Goal: Task Accomplishment & Management: Manage account settings

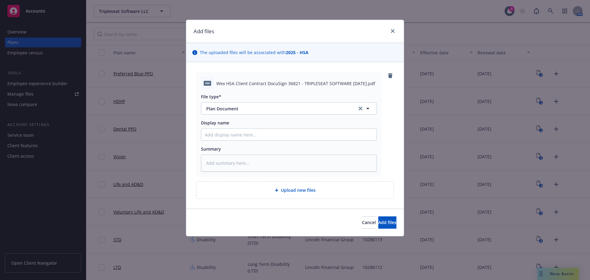
scroll to position [223, 0]
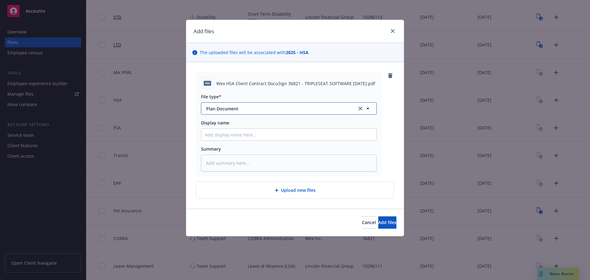
click at [371, 109] on icon "button" at bounding box center [367, 108] width 7 height 7
click at [371, 109] on div at bounding box center [289, 108] width 176 height 12
click at [304, 136] on input "Display name" at bounding box center [288, 135] width 175 height 12
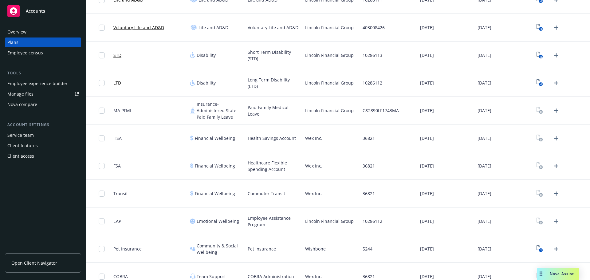
scroll to position [223, 0]
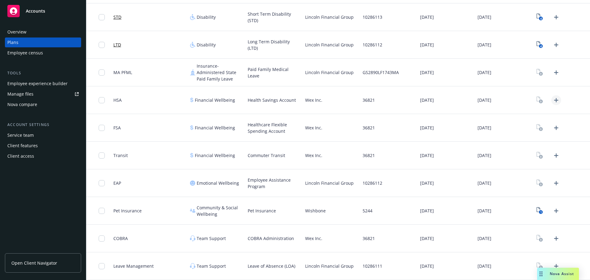
click at [553, 100] on icon "Upload Plan Documents" at bounding box center [556, 100] width 7 height 7
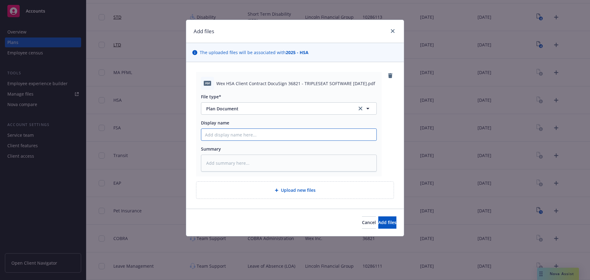
click at [244, 134] on input "Display name" at bounding box center [288, 135] width 175 height 12
type textarea "x"
type input "W"
type textarea "x"
type input "We"
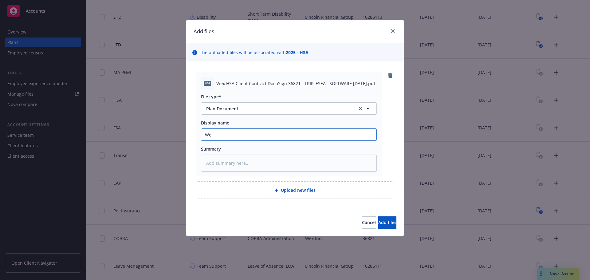
type textarea "x"
type input "Wex"
type textarea "x"
type input "Wex"
type textarea "x"
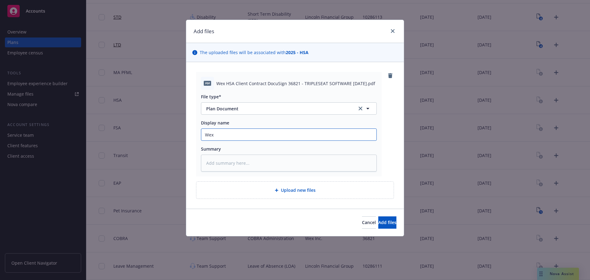
type input "Wex H"
type textarea "x"
type input "Wex HS"
type textarea "x"
type input "Wex HSA"
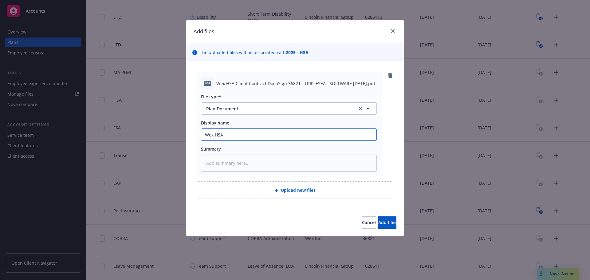
type textarea "x"
type input "Wex HSA"
type textarea "x"
type input "Wex HSA C"
type textarea "x"
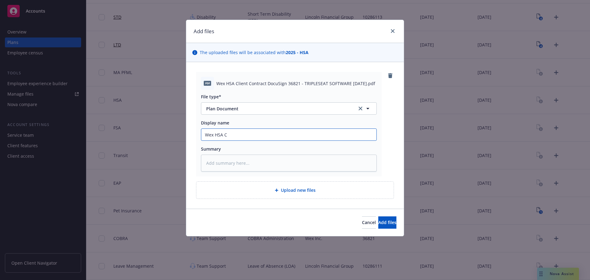
type input "Wex HSA Cl"
type textarea "x"
type input "Wex HSA Cli"
type textarea "x"
type input "Wex HSA Clie"
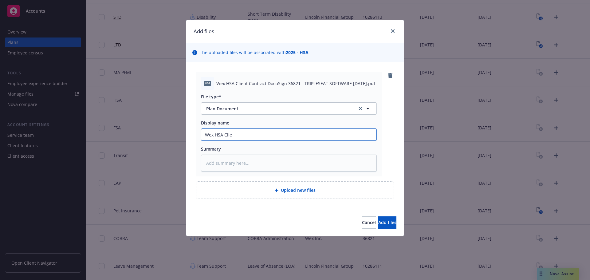
type textarea "x"
type input "Wex HSA Clien"
type textarea "x"
type input "Wex HSA Client"
type textarea "x"
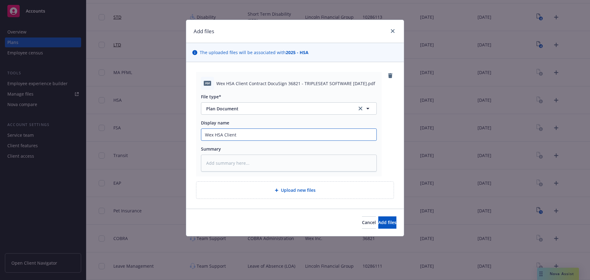
type input "Wex HSA Client"
type textarea "x"
type input "Wex HSA Client C"
type textarea "x"
type input "Wex HSA Client Co"
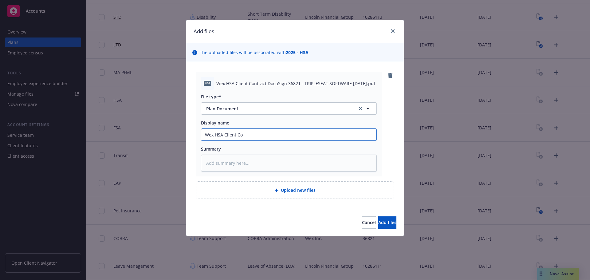
type textarea "x"
type input "Wex HSA Client Con"
type textarea "x"
type input "Wex HSA Client Cont"
type textarea "x"
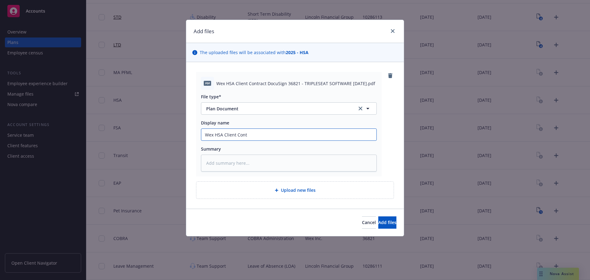
type input "Wex HSA Client Contr"
type textarea "x"
type input "Wex HSA Client Contra"
type textarea "x"
type input "Wex HSA Client Contrac"
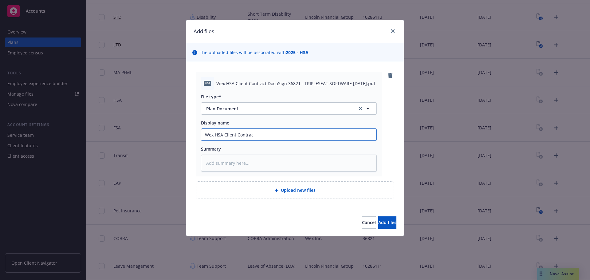
type textarea "x"
type input "Wex HSA Client Contract"
click at [378, 222] on span "Add files" at bounding box center [387, 222] width 18 height 6
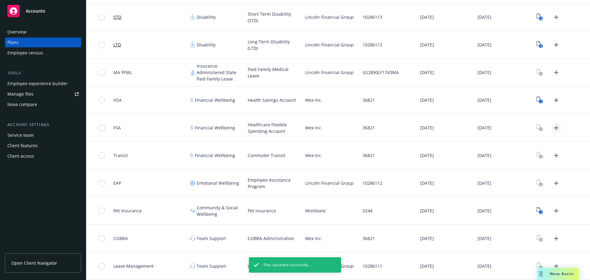
click at [553, 128] on icon "Upload Plan Documents" at bounding box center [556, 127] width 7 height 7
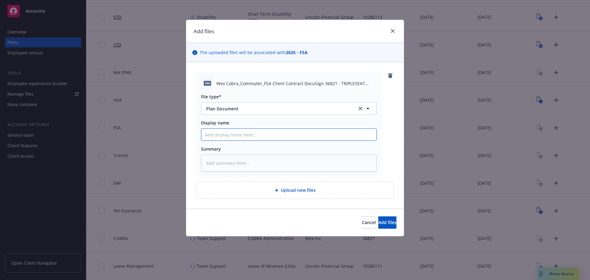
click at [243, 136] on input "Display name" at bounding box center [288, 135] width 175 height 12
type textarea "x"
type input "W"
type textarea "x"
type input "We"
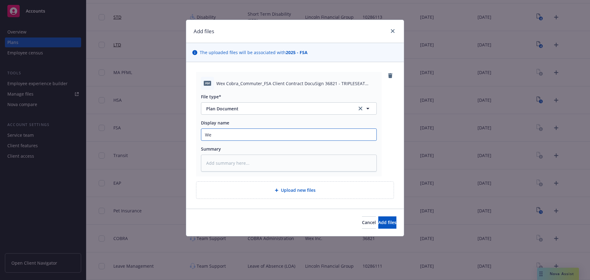
type textarea "x"
type input "Wex"
type textarea "x"
type input "Wex"
type textarea "x"
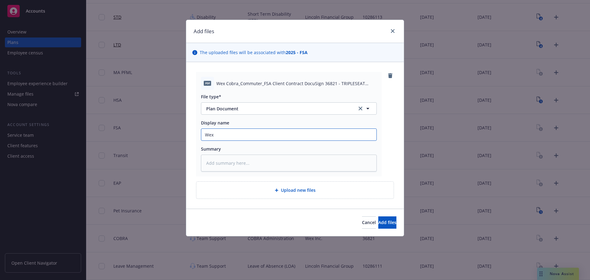
type input "Wex F"
type textarea "x"
type input "Wex FS"
type textarea "x"
type input "Wex FSA"
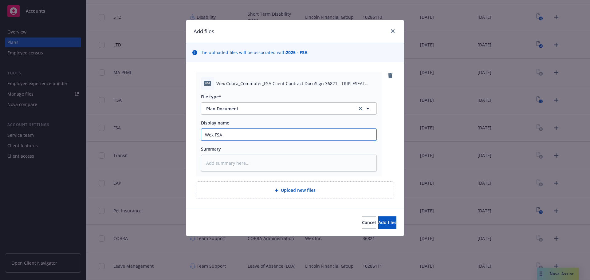
type textarea "x"
type input "Wex FSA"
type textarea "x"
type input "Wex FSA C"
type textarea "x"
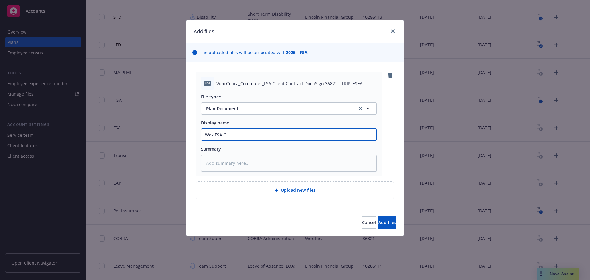
type input "Wex FSA Cl"
type textarea "x"
type input "Wex FSA Cli"
type textarea "x"
type input "Wex FSA Clie"
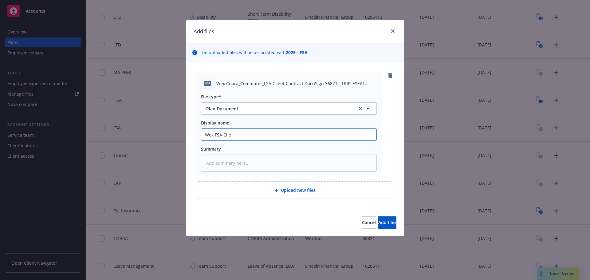
type textarea "x"
type input "Wex FSA Clien"
type textarea "x"
type input "Wex FSA Client"
type textarea "x"
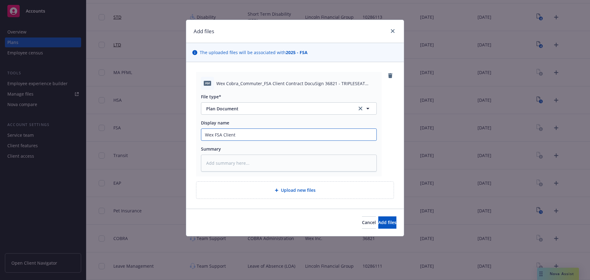
type input "Wex FSA Client"
type textarea "x"
type input "Wex FSA Client C"
type textarea "x"
type input "Wex FSA Client Co"
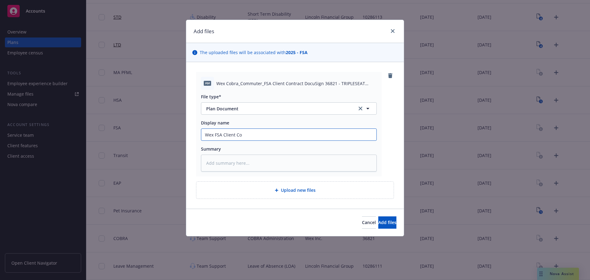
type textarea "x"
type input "Wex FSA Client Con"
type textarea "x"
type input "Wex FSA Client Cont"
type textarea "x"
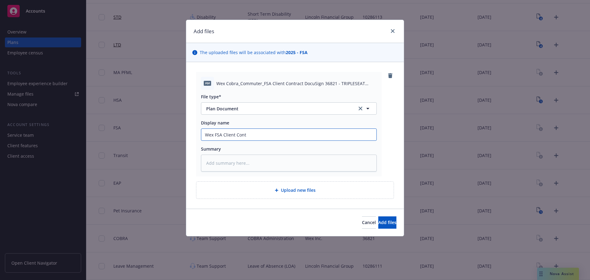
type input "Wex FSA Client Contr"
type textarea "x"
type input "Wex FSA Client Contra"
type textarea "x"
type input "Wex FSA Client Contrac"
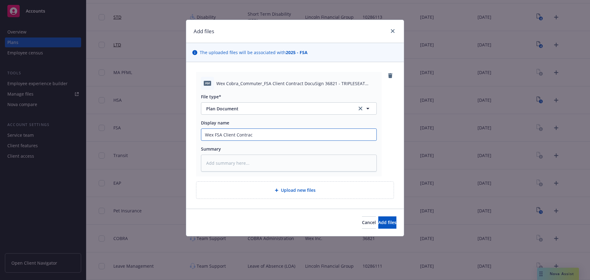
type textarea "x"
type input "Wex FSA Client Contract"
click at [380, 225] on span "Add files" at bounding box center [387, 222] width 18 height 6
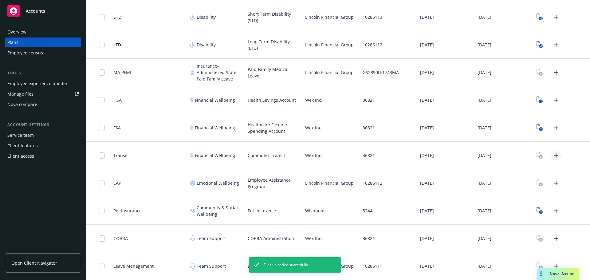
click at [553, 155] on icon "Upload Plan Documents" at bounding box center [556, 155] width 7 height 7
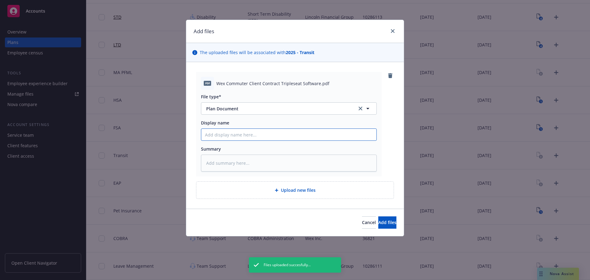
click at [313, 138] on input "Display name" at bounding box center [288, 135] width 175 height 12
type textarea "x"
type input "W"
type textarea "x"
type input "We"
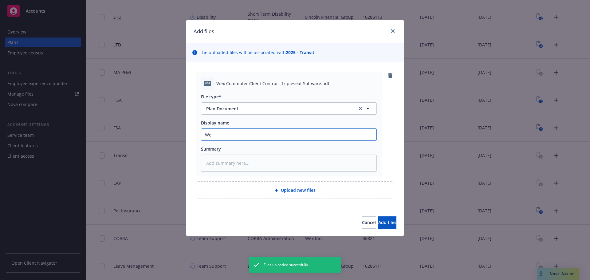
type textarea "x"
type input "Wex"
type textarea "x"
type input "Wex"
type textarea "x"
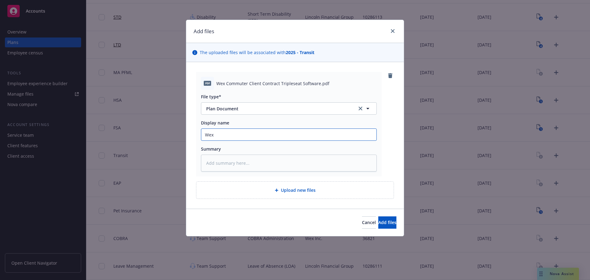
type input "Wex C"
type textarea "x"
type input "Wex Co"
type textarea "x"
type input "Wex Com"
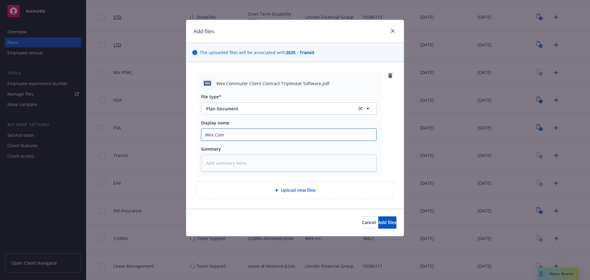
type textarea "x"
type input "Wex Comm"
type textarea "x"
type input "Wex Commu"
type textarea "x"
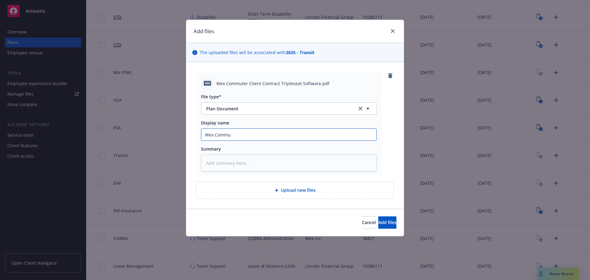
type input "Wex Commut"
type textarea "x"
type input "Wex Commute"
type textarea "x"
type input "Wex Commuter"
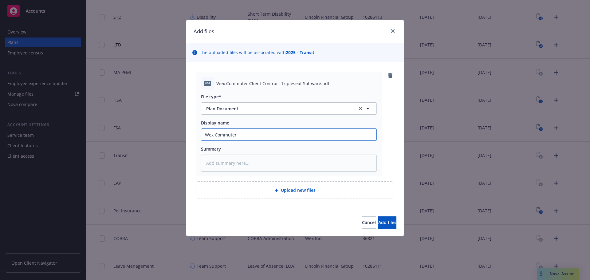
type textarea "x"
type input "Wex Commuter"
type textarea "x"
type input "Wex Commuter C"
type textarea "x"
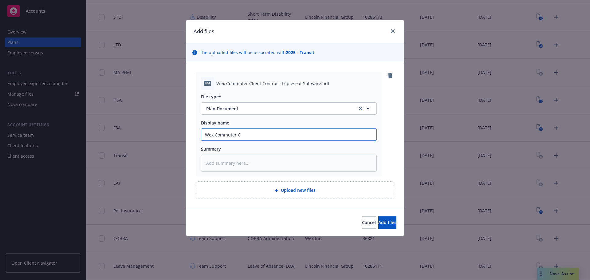
type input "Wex Commuter Cl"
type textarea "x"
type input "Wex Commuter Cli"
type textarea "x"
type input "Wex Commuter Clie"
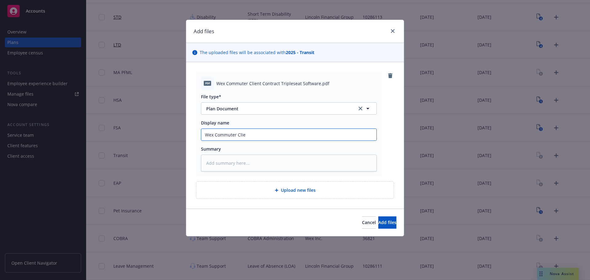
type textarea "x"
type input "Wex Commuter Client"
type textarea "x"
type input "Wex Commuter Client"
type textarea "x"
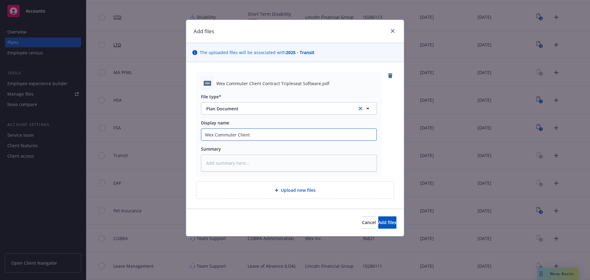
type input "Wex Commuter Client C"
type textarea "x"
type input "Wex Commuter Client Co"
type textarea "x"
type input "Wex Commuter Client Con"
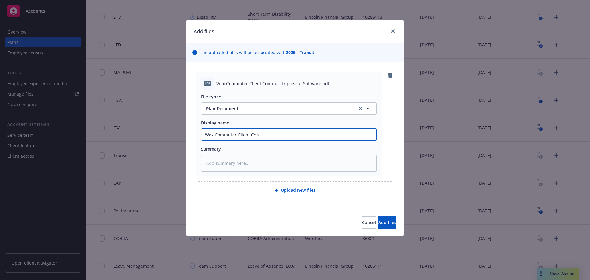
type textarea "x"
type input "Wex Commuter Client Cont"
type textarea "x"
type input "Wex Commuter Client Contr"
type textarea "x"
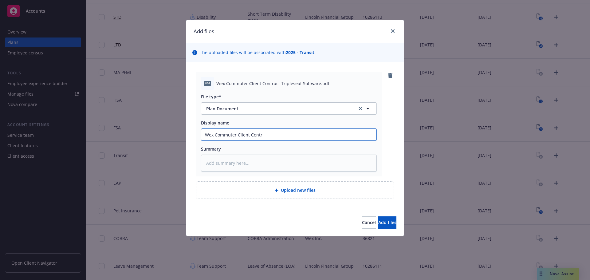
type input "Wex Commuter Client Contra"
type textarea "x"
type input "Wex Commuter Client Contrac"
type textarea "x"
type input "Wex Commuter Client Contract"
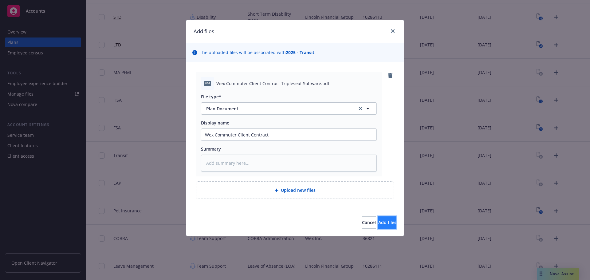
click at [378, 223] on span "Add files" at bounding box center [387, 222] width 18 height 6
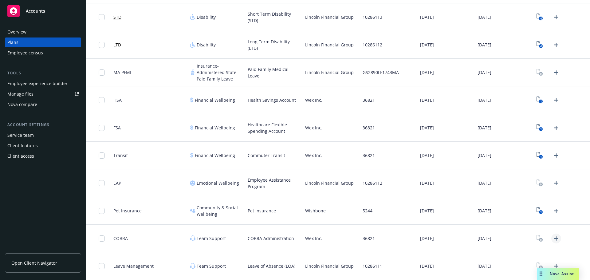
click at [553, 240] on icon "Upload Plan Documents" at bounding box center [556, 238] width 7 height 7
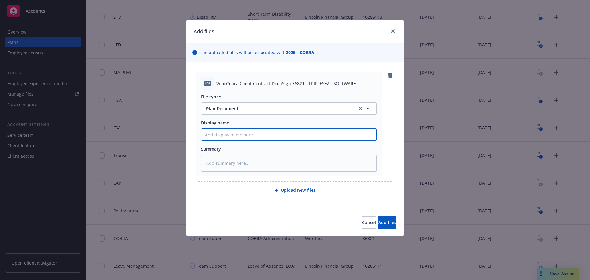
click at [244, 137] on input "Display name" at bounding box center [288, 135] width 175 height 12
type textarea "x"
type input "W"
type textarea "x"
type input "We"
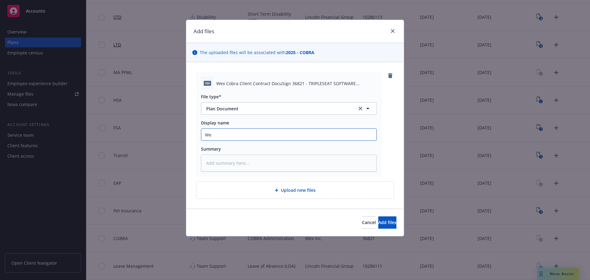
type textarea "x"
type input "Wex"
type textarea "x"
type input "Wex"
type textarea "x"
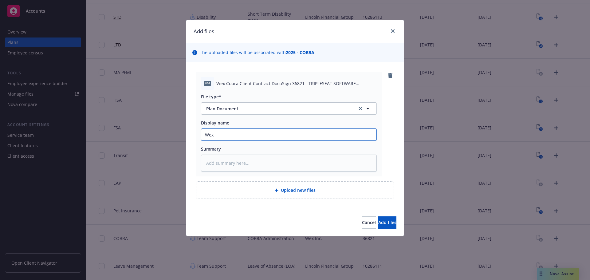
type input "Wex C"
type textarea "x"
type input "Wex Co"
type textarea "x"
type input "Wex Cob"
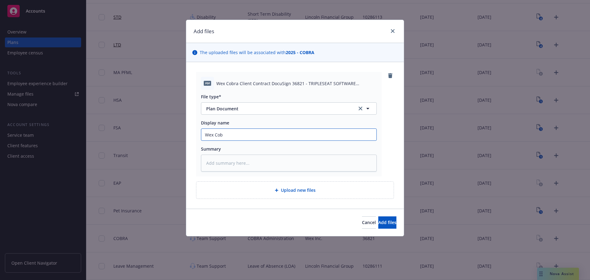
type textarea "x"
type input "Wex Coba"
type textarea "x"
type input "Wex Cob"
type textarea "x"
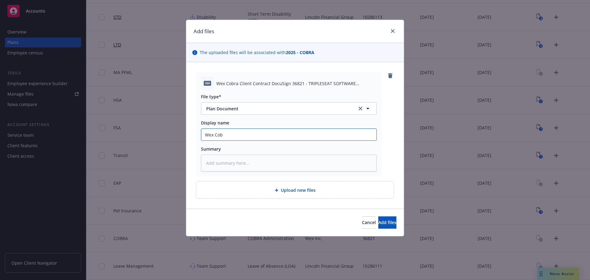
type input "Wex Cobr"
type textarea "x"
type input "Wex Cobra"
type textarea "x"
type input "Wex Cobra"
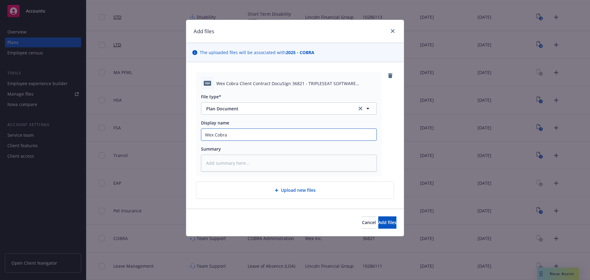
type textarea "x"
type input "Wex Cobra C"
type textarea "x"
type input "Wex Cobra Cl"
type textarea "x"
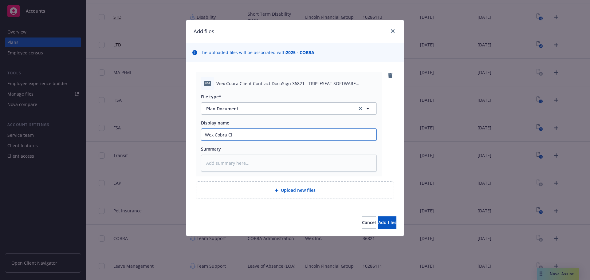
type input "Wex Cobra Cli"
type textarea "x"
type input "Wex Cobra Clie"
type textarea "x"
type input "Wex Cobra Clien"
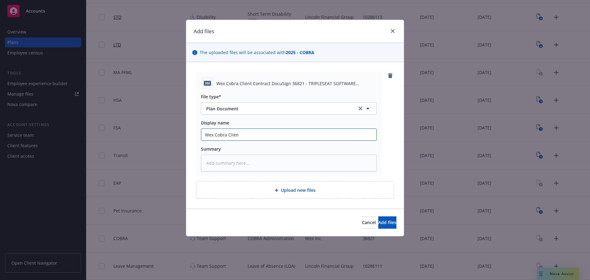
type textarea "x"
type input "Wex Cobra Client"
type textarea "x"
type input "Wex Cobra Client"
type textarea "x"
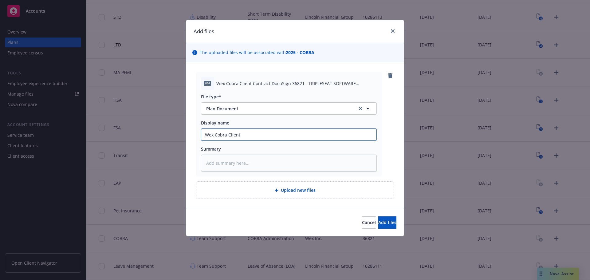
type input "Wex Cobra Client C"
type textarea "x"
type input "Wex Cobra Client Co"
type textarea "x"
type input "Wex Cobra Client Con"
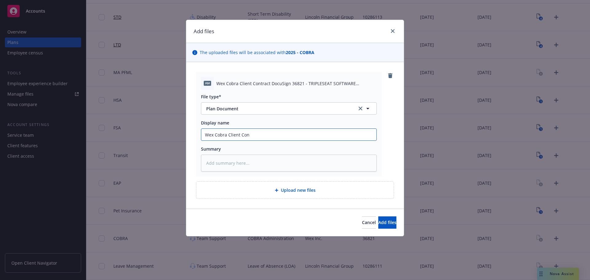
type textarea "x"
type input "Wex Cobra Client Cont"
type textarea "x"
type input "Wex Cobra Client Contr"
type textarea "x"
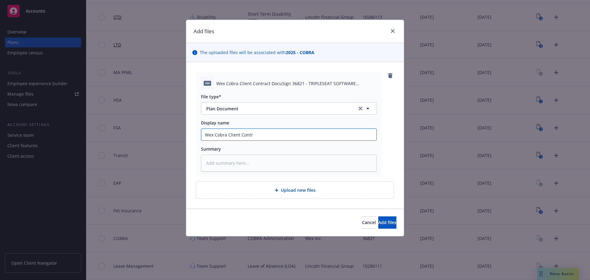
type input "Wex Cobra Client Contra"
type textarea "x"
type input "Wex Cobra Client Contrac"
type textarea "x"
click at [391, 226] on button "Add files" at bounding box center [387, 222] width 18 height 12
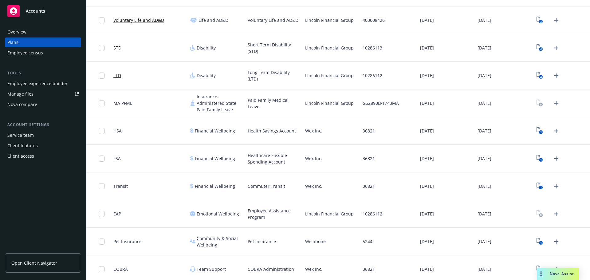
scroll to position [223, 0]
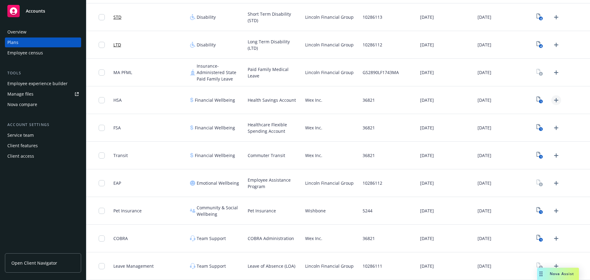
click at [554, 100] on icon "Upload Plan Documents" at bounding box center [556, 100] width 4 height 4
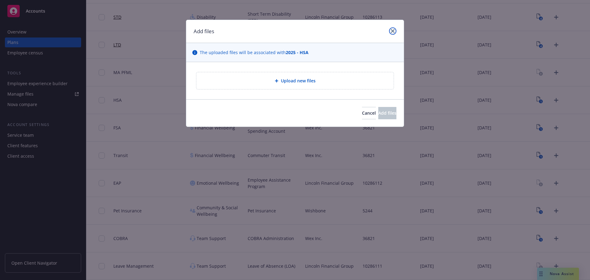
click at [394, 30] on icon "close" at bounding box center [393, 31] width 4 height 4
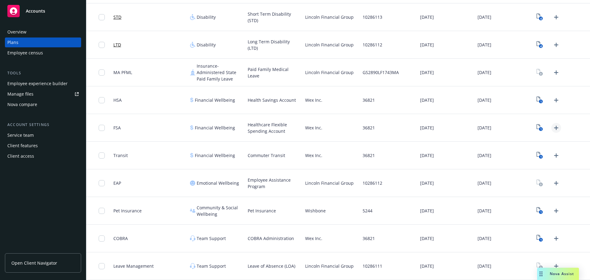
click at [553, 127] on icon "Upload Plan Documents" at bounding box center [556, 127] width 7 height 7
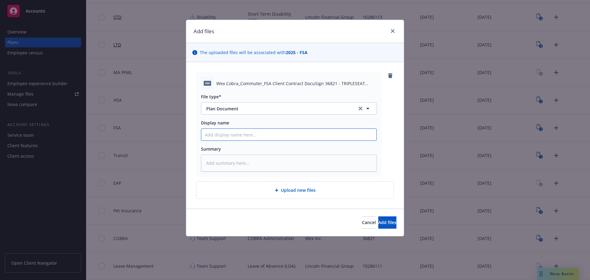
click at [264, 138] on input "Display name" at bounding box center [288, 135] width 175 height 12
click at [389, 215] on div "Cancel Add files" at bounding box center [295, 222] width 218 height 27
click at [387, 221] on button "Add files" at bounding box center [387, 222] width 18 height 12
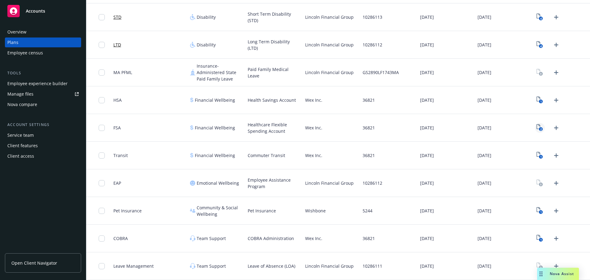
click at [540, 128] on text "2" at bounding box center [541, 129] width 2 height 4
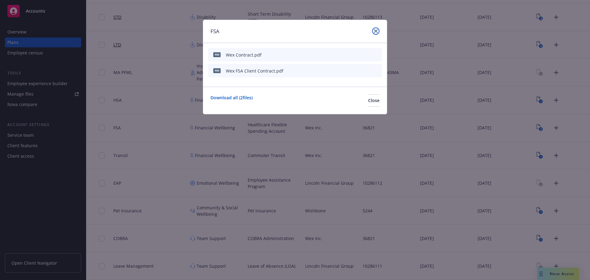
click at [375, 34] on link "close" at bounding box center [375, 30] width 7 height 7
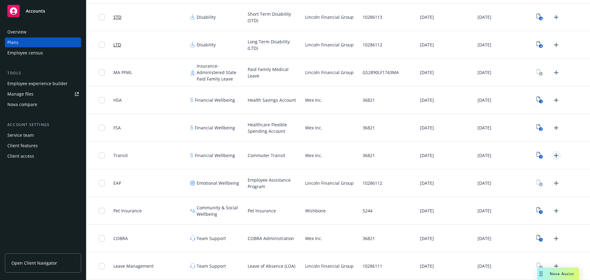
click at [552, 159] on link "Upload Plan Documents" at bounding box center [556, 156] width 10 height 10
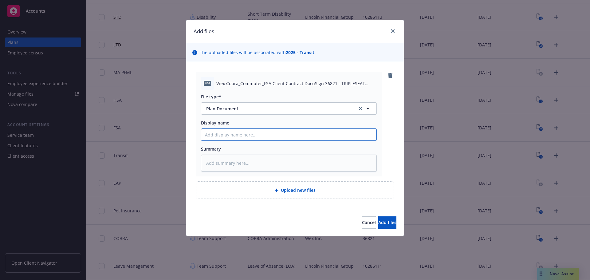
click at [247, 134] on input "Display name" at bounding box center [288, 135] width 175 height 12
click at [378, 223] on span "Add files" at bounding box center [387, 222] width 18 height 6
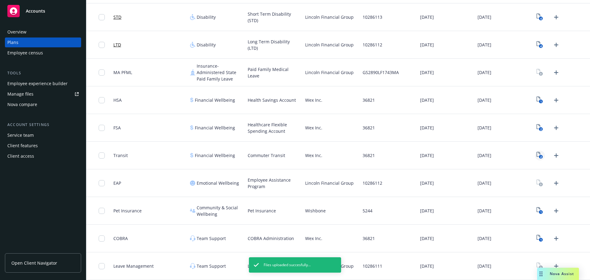
click at [539, 156] on rect "View Plan Documents" at bounding box center [541, 157] width 4 height 4
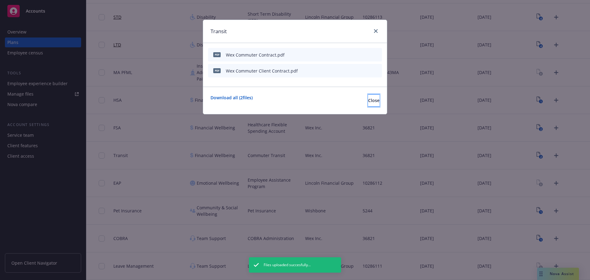
click at [368, 104] on button "Close" at bounding box center [373, 100] width 11 height 12
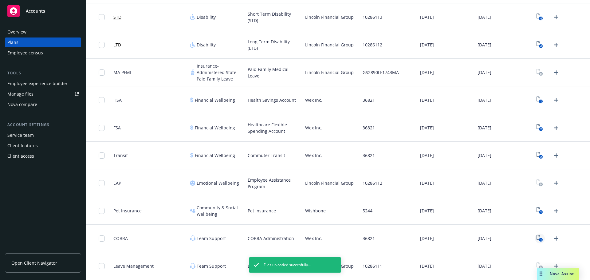
click at [537, 236] on icon "View Plan Documents" at bounding box center [539, 237] width 4 height 5
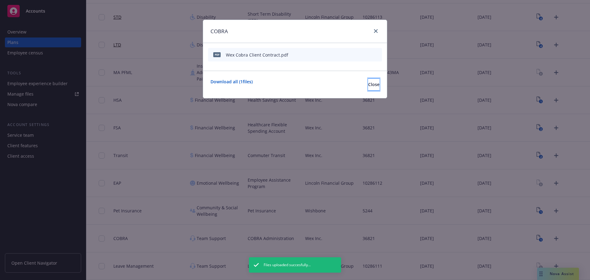
click at [368, 83] on span "Close" at bounding box center [373, 84] width 11 height 6
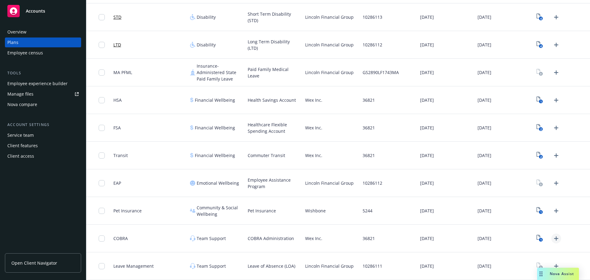
click at [554, 239] on icon "Upload Plan Documents" at bounding box center [556, 238] width 4 height 4
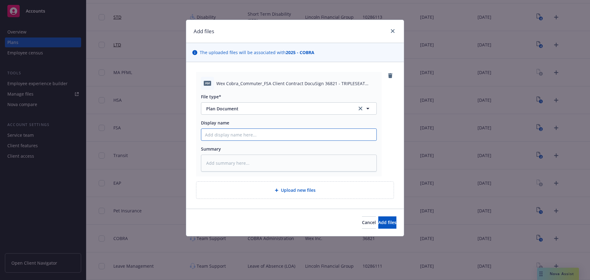
click at [242, 140] on input "Display name" at bounding box center [288, 135] width 175 height 12
click at [379, 221] on span "Add files" at bounding box center [387, 222] width 18 height 6
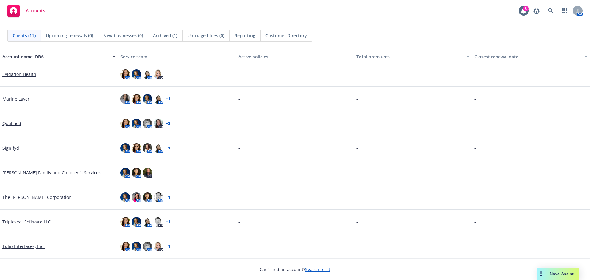
scroll to position [76, 0]
click at [47, 221] on link "Tripleseat Software LLC" at bounding box center [26, 221] width 48 height 6
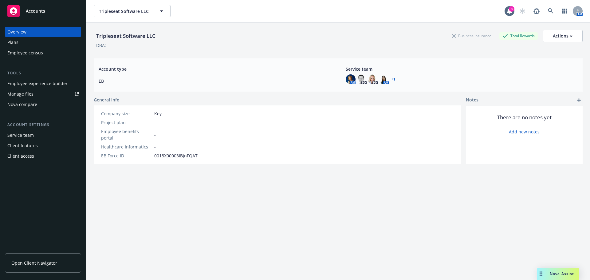
click at [18, 131] on div "Service team" at bounding box center [20, 135] width 26 height 10
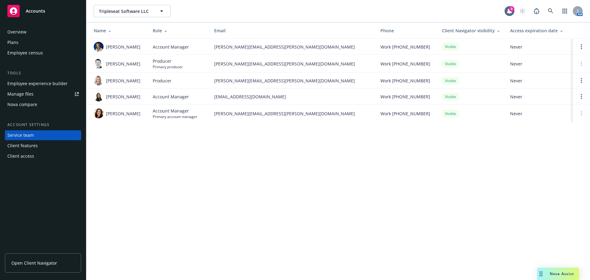
click at [38, 145] on div "Client features" at bounding box center [42, 146] width 71 height 10
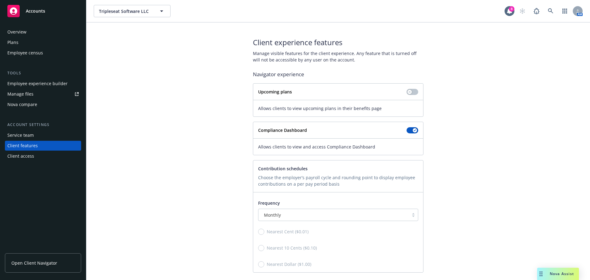
click at [21, 34] on div "Overview" at bounding box center [16, 32] width 19 height 10
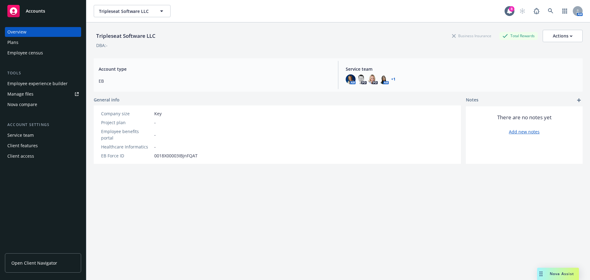
click at [22, 42] on div "Plans" at bounding box center [42, 43] width 71 height 10
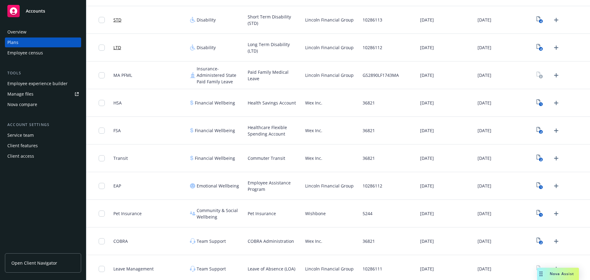
scroll to position [223, 0]
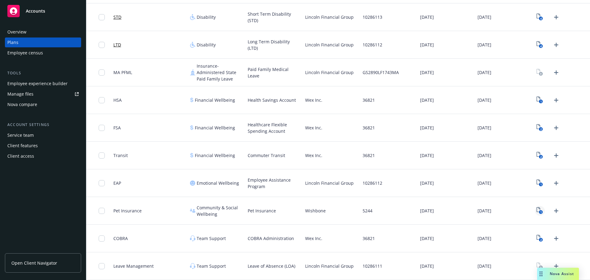
click at [540, 211] on text "1" at bounding box center [541, 212] width 2 height 4
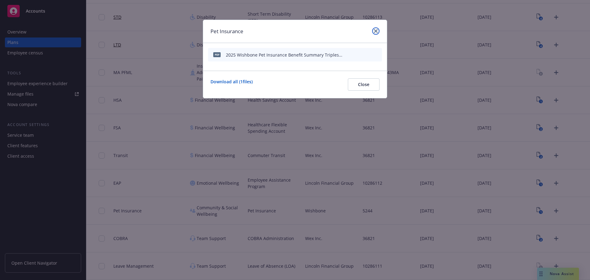
click at [377, 30] on icon "close" at bounding box center [376, 31] width 4 height 4
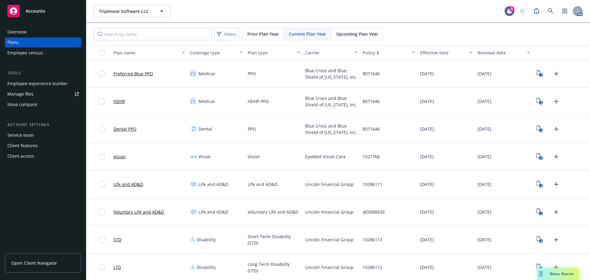
click at [32, 156] on div "Client access" at bounding box center [20, 156] width 27 height 10
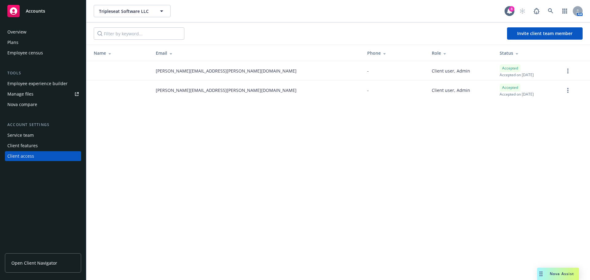
click at [22, 138] on div "Service team" at bounding box center [20, 135] width 26 height 10
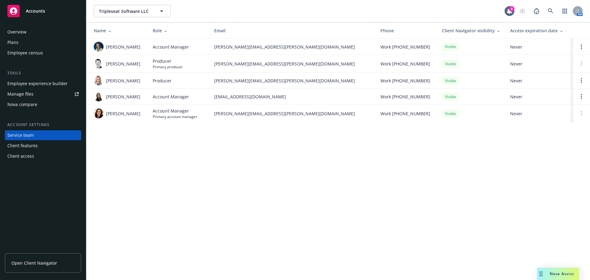
click at [24, 144] on div "Client features" at bounding box center [22, 146] width 30 height 10
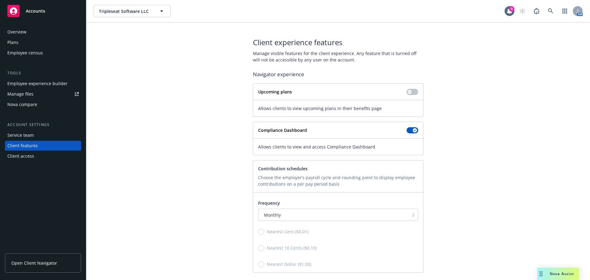
click at [26, 95] on div "Manage files" at bounding box center [20, 94] width 26 height 10
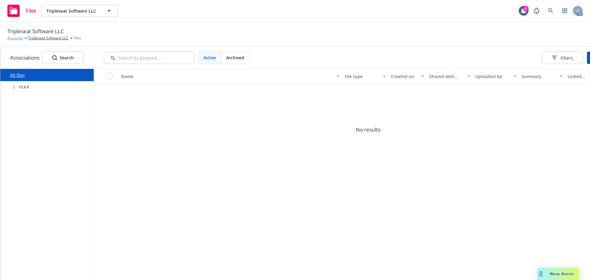
click at [17, 36] on link "Accounts" at bounding box center [15, 38] width 16 height 6
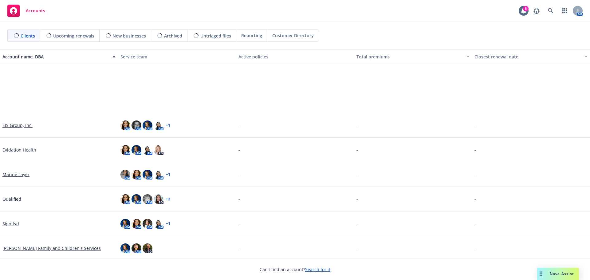
scroll to position [76, 0]
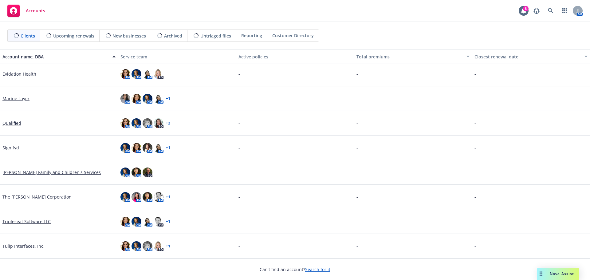
click at [36, 222] on link "Tripleseat Software LLC" at bounding box center [26, 221] width 48 height 6
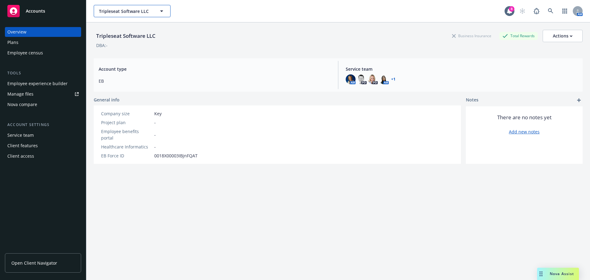
click at [160, 12] on icon "button" at bounding box center [161, 10] width 7 height 7
click at [160, 12] on div at bounding box center [132, 11] width 77 height 12
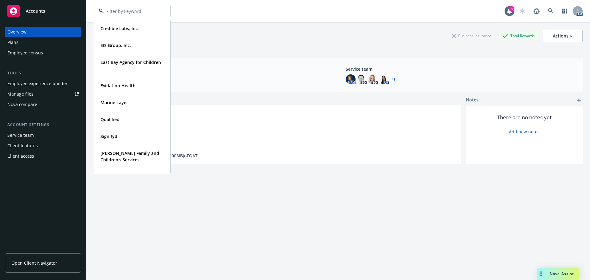
click at [244, 40] on div "Tripleseat Software LLC Business Insurance Total Rewards Actions" at bounding box center [338, 36] width 489 height 12
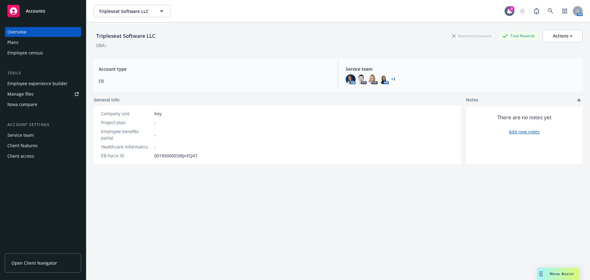
click at [14, 40] on div "Plans" at bounding box center [12, 43] width 11 height 10
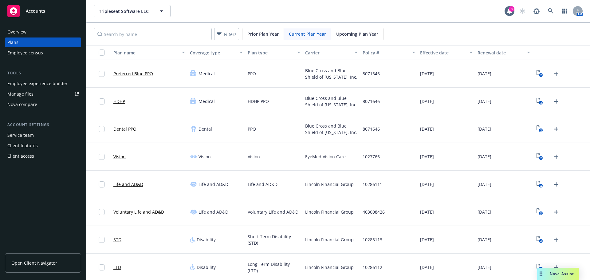
click at [29, 52] on div "Employee census" at bounding box center [25, 53] width 36 height 10
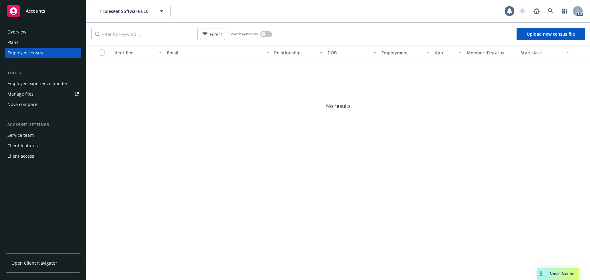
click at [11, 40] on div "Plans" at bounding box center [12, 43] width 11 height 10
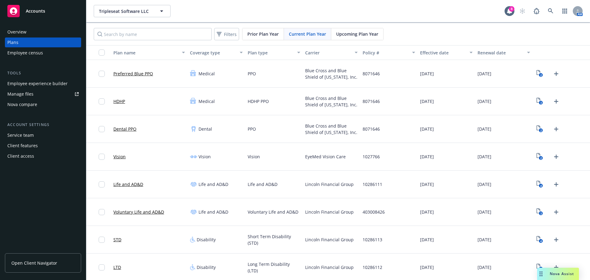
click at [353, 32] on span "Upcoming Plan Year" at bounding box center [357, 34] width 42 height 6
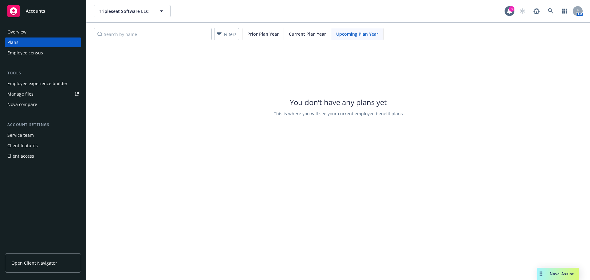
click at [291, 34] on span "Current Plan Year" at bounding box center [307, 34] width 37 height 6
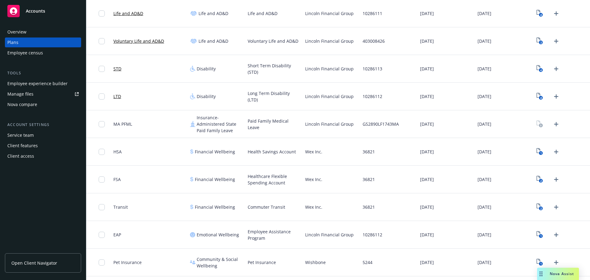
scroll to position [161, 0]
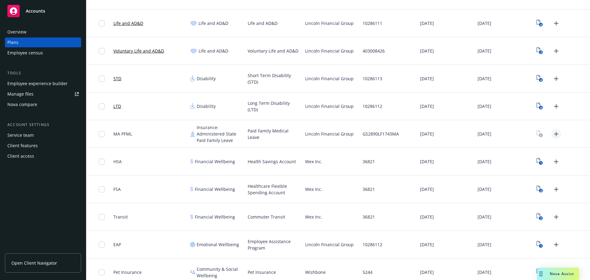
click at [554, 134] on icon "Upload Plan Documents" at bounding box center [556, 134] width 4 height 4
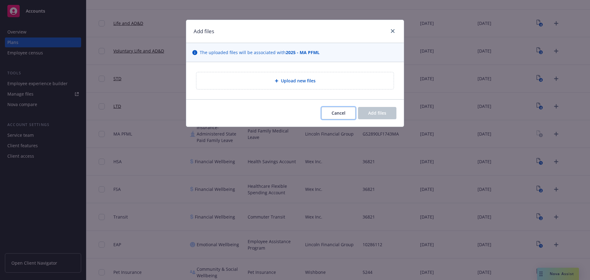
drag, startPoint x: 339, startPoint y: 112, endPoint x: 341, endPoint y: 131, distance: 19.1
click at [339, 112] on span "Cancel" at bounding box center [339, 113] width 14 height 6
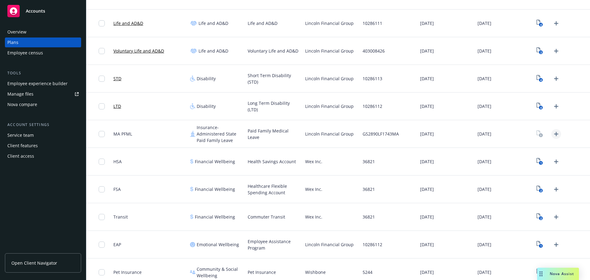
click at [555, 132] on icon "Upload Plan Documents" at bounding box center [556, 133] width 7 height 7
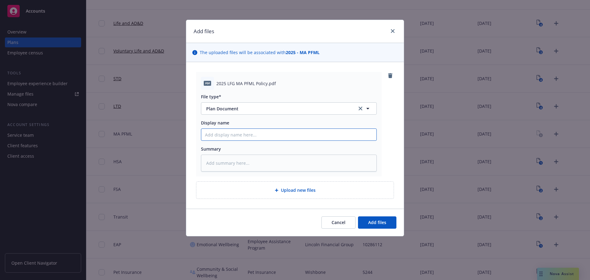
click at [244, 131] on input "Display name" at bounding box center [288, 135] width 175 height 12
type textarea "x"
type input "2"
type textarea "x"
type input "20"
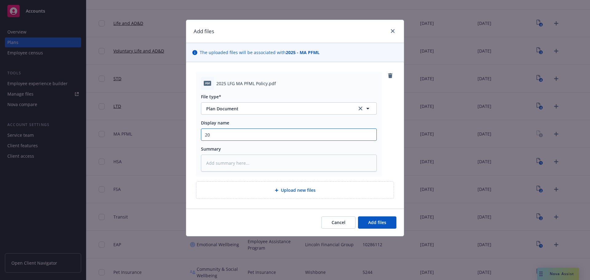
type textarea "x"
type input "202"
type textarea "x"
type input "2025"
type textarea "x"
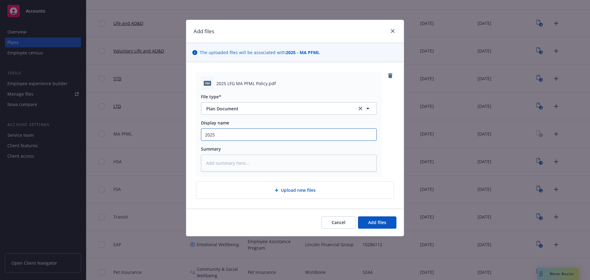
type input "2025"
type textarea "x"
type input "2025 L"
type textarea "x"
type input "2025 LF"
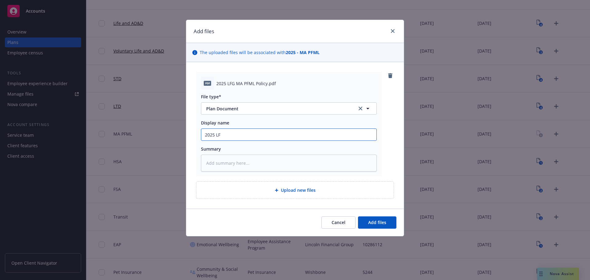
type textarea "x"
type input "2025 L"
type textarea "x"
type input "2025 LI"
type textarea "x"
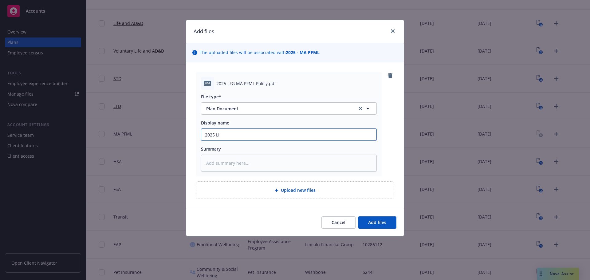
type input "2025 LIn"
type textarea "x"
type input "2025 LInc"
type textarea "x"
type input "2025 LInco"
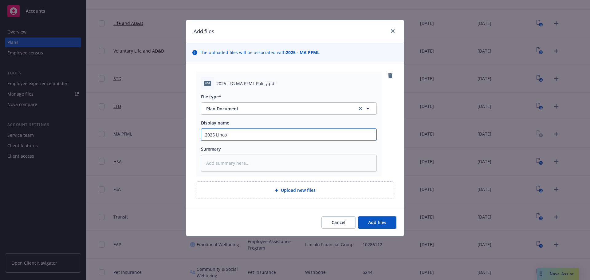
type textarea "x"
type input "2025 LIncol"
type textarea "x"
type input "2025 LInco"
type textarea "x"
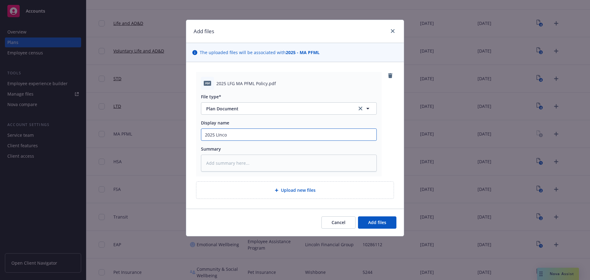
type input "2025 LInc"
type textarea "x"
type input "2025 LIn"
type textarea "x"
type input "2025 LI"
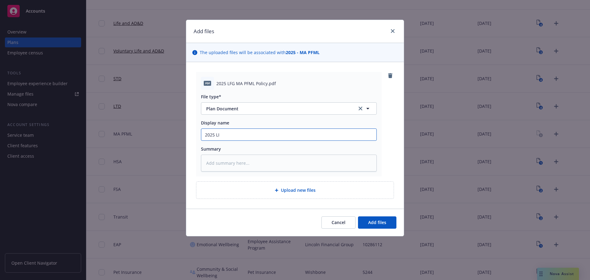
type textarea "x"
type input "2025 L"
type textarea "x"
type input "2025 [PERSON_NAME]"
type textarea "x"
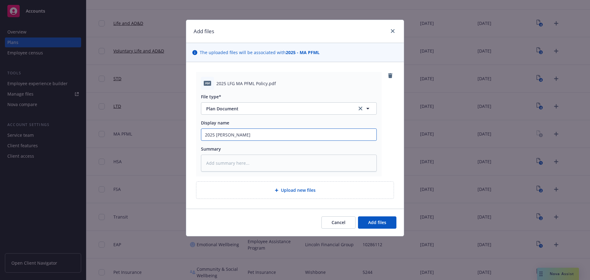
type input "2025 [PERSON_NAME]"
type textarea "x"
type input "2025 Linc"
type textarea "x"
type input "2025 Linco"
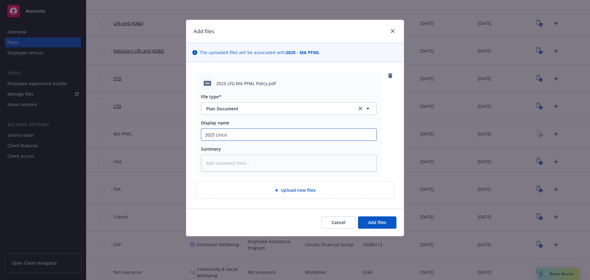
type textarea "x"
type input "2025 Lincol"
type textarea "x"
type input "2025 Lincoln"
type textarea "x"
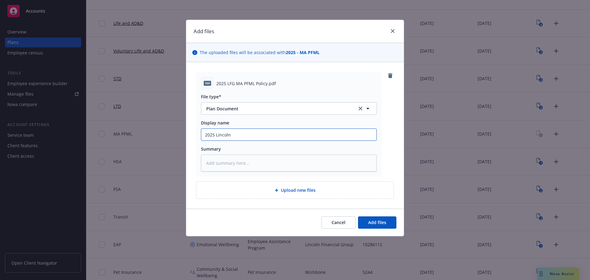
type input "2025 Lincoln"
type textarea "x"
type input "2025 Lincoln M"
type textarea "x"
type input "2025 Lincoln MA"
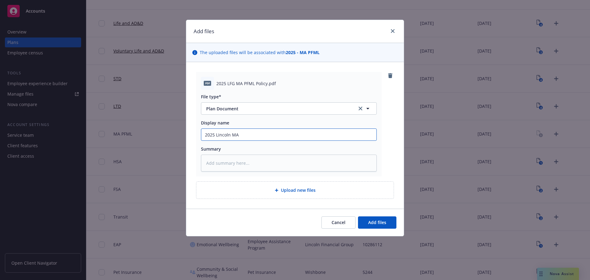
type textarea "x"
type input "2025 Lincoln MA"
type textarea "x"
type input "2025 Lincoln MA P"
type textarea "x"
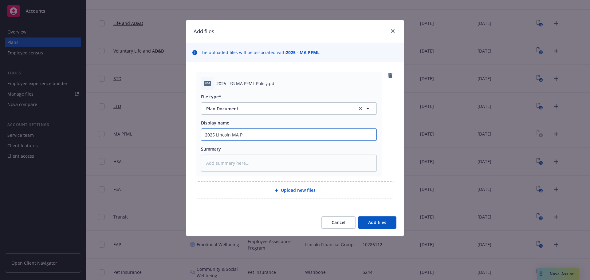
type input "2025 Lincoln MA PF"
type textarea "x"
type input "2025 Lincoln MA PFM"
type textarea "x"
type input "2025 Lincoln MA PFML"
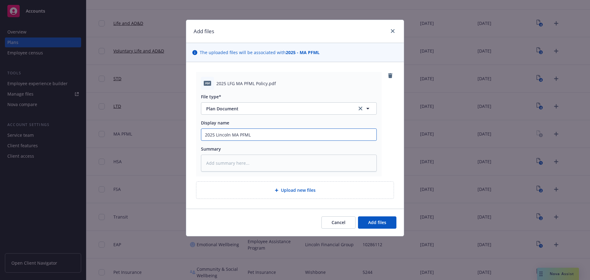
type textarea "x"
type input "2025 Lincoln MA PFML"
type textarea "x"
type input "2025 Lincoln MA PFML P"
type textarea "x"
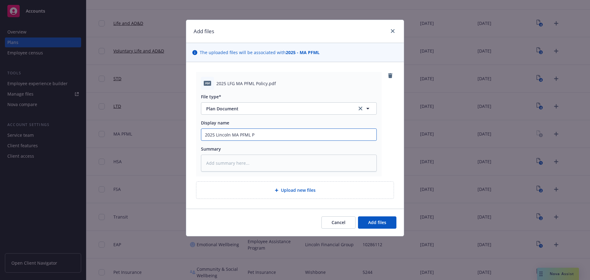
type input "2025 Lincoln MA PFML Po"
type textarea "x"
type input "2025 Lincoln MA PFML Pol"
type textarea "x"
type input "2025 Lincoln MA PFML Poli"
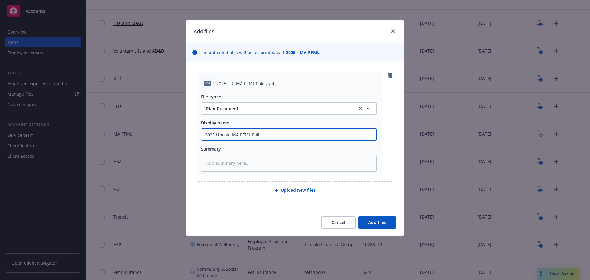
type textarea "x"
type input "2025 Lincoln MA PFML Polic"
type textarea "x"
type input "2025 Lincoln MA PFML Policy"
click at [378, 225] on span "Add files" at bounding box center [377, 222] width 18 height 6
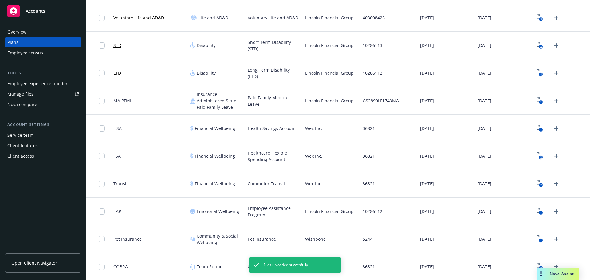
scroll to position [223, 0]
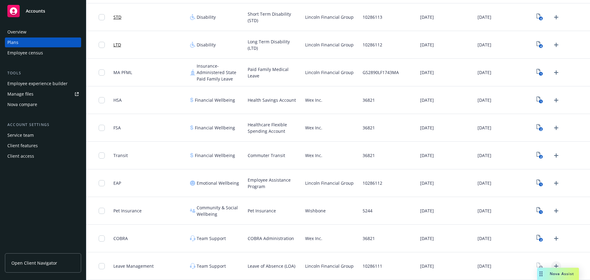
click at [553, 265] on icon "Upload Plan Documents" at bounding box center [556, 266] width 7 height 7
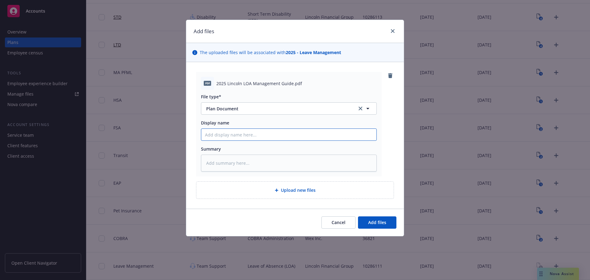
click at [256, 136] on input "Display name" at bounding box center [288, 135] width 175 height 12
type textarea "x"
type input "2"
type textarea "x"
type input "20"
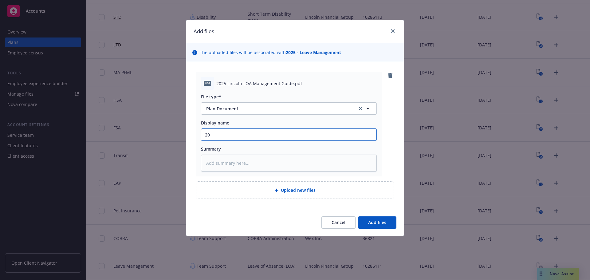
type textarea "x"
type input "202"
type textarea "x"
type input "2025"
type textarea "x"
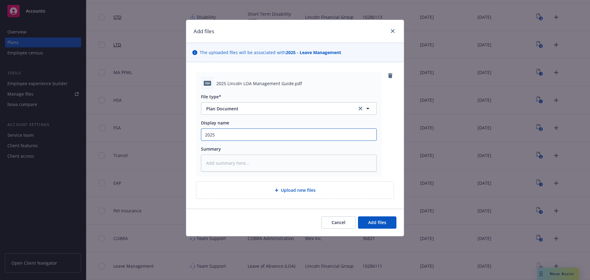
type input "2025"
type textarea "x"
type input "2025 L"
type textarea "x"
type input "2025 [PERSON_NAME]"
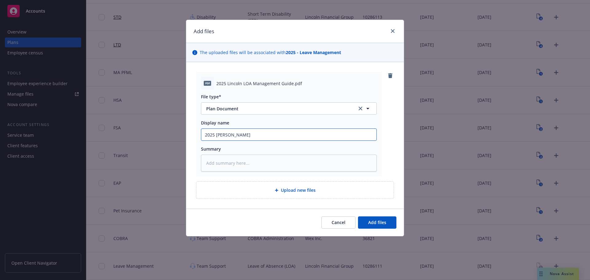
type textarea "x"
type input "2025 [PERSON_NAME]"
type textarea "x"
type input "2025 Linc"
type textarea "x"
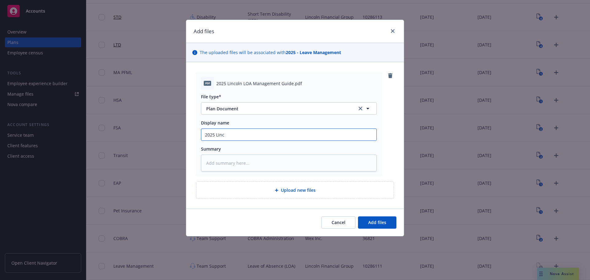
type input "2025 Linco"
type textarea "x"
type input "2025 Lincol"
type textarea "x"
type input "2025 Lincoln"
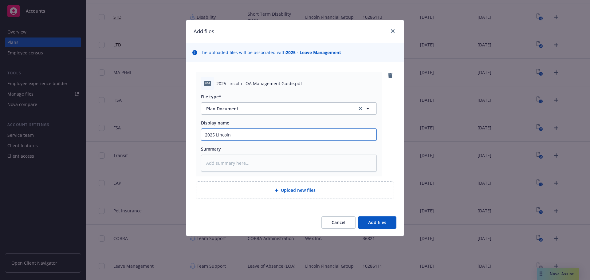
type textarea "x"
type input "2025 Lincoln"
type textarea "x"
type input "2025 Lincoln L"
type textarea "x"
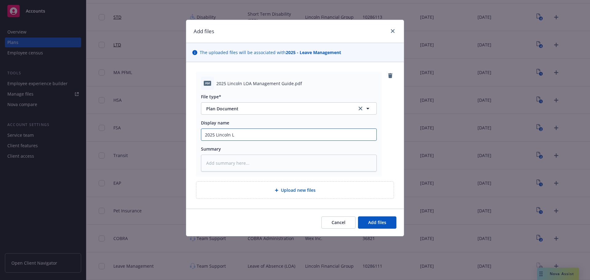
type input "2025 Lincoln LO"
type textarea "x"
type input "2025 Lincoln LOA"
type textarea "x"
type input "2025 Lincoln LOA"
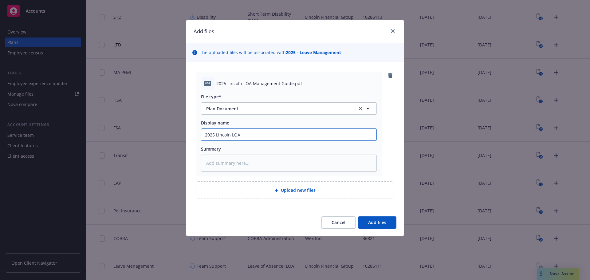
type textarea "x"
type input "2025 Lincoln LOA M"
type textarea "x"
type input "2025 Lincoln LOA Ma"
type textarea "x"
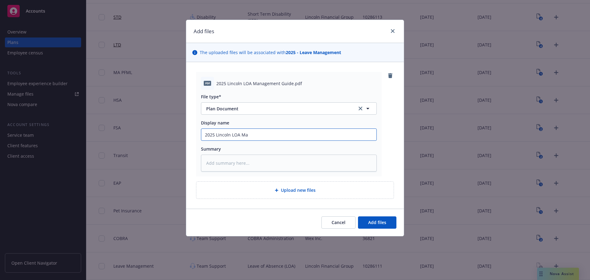
type input "2025 Lincoln LOA Man"
type textarea "x"
type input "2025 Lincoln LOA Mana"
type textarea "x"
type input "2025 Lincoln LOA Manag"
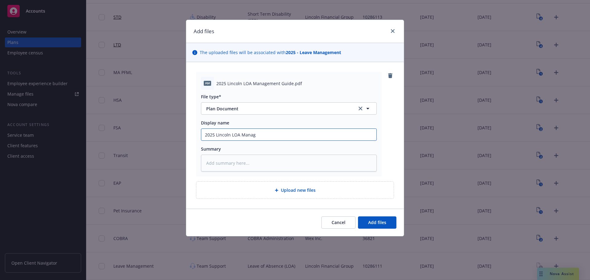
type textarea "x"
type input "2025 Lincoln LOA Manage"
type textarea "x"
type input "2025 Lincoln LOA Managem"
type textarea "x"
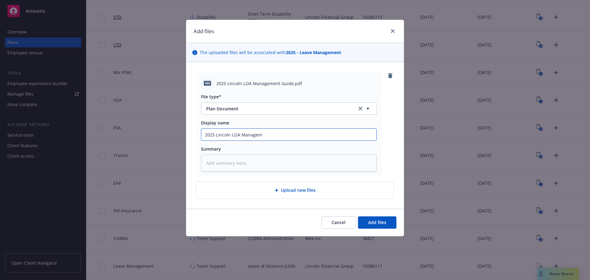
type input "2025 Lincoln LOA Manageme"
type textarea "x"
type input "2025 Lincoln LOA Managemen"
type textarea "x"
type input "2025 Lincoln LOA Management"
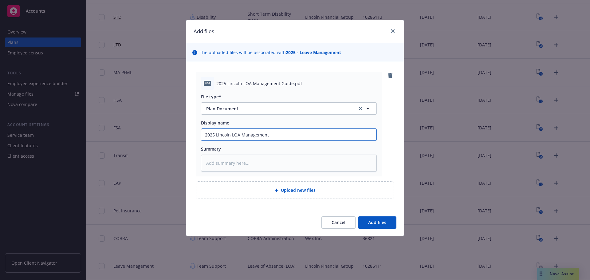
type textarea "x"
type input "2025 Lincoln LOA Management"
type textarea "x"
type input "2025 Lincoln LOA Management G"
type textarea "x"
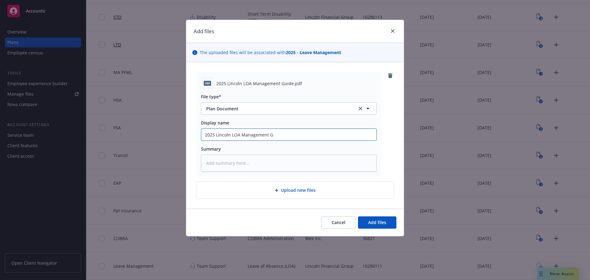
type input "2025 Lincoln LOA Management Gu"
type textarea "x"
type input "2025 Lincoln LOA Management Gui"
type textarea "x"
type input "2025 Lincoln LOA Management Guid"
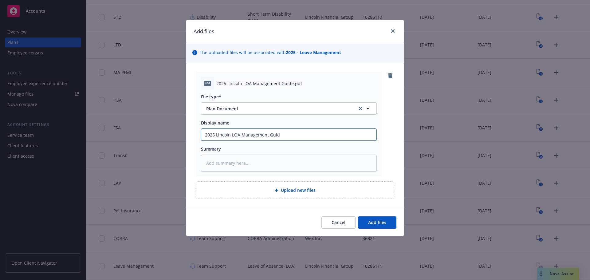
type textarea "x"
type input "2025 Lincoln LOA Management Guide"
click at [385, 223] on span "Add files" at bounding box center [377, 222] width 18 height 6
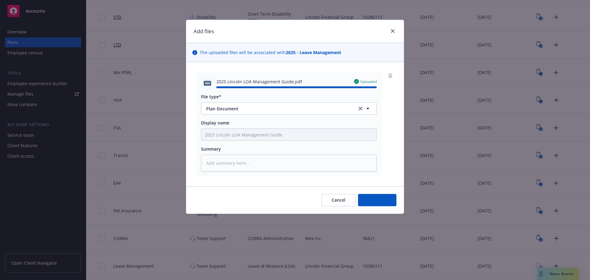
type textarea "x"
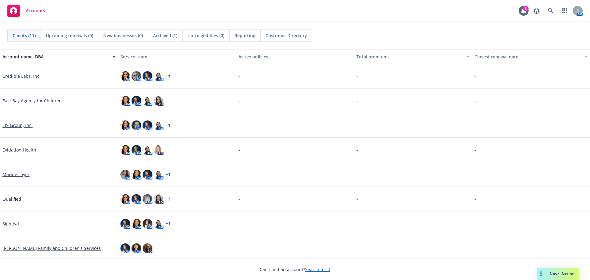
scroll to position [76, 0]
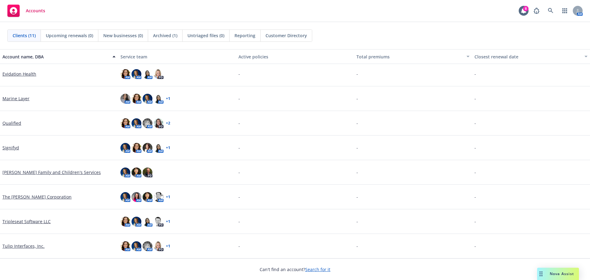
click at [33, 225] on div "Tripleseat Software LLC" at bounding box center [59, 221] width 118 height 25
click at [33, 223] on link "Tripleseat Software LLC" at bounding box center [26, 221] width 48 height 6
click at [32, 220] on link "Tripleseat Software LLC" at bounding box center [26, 221] width 48 height 6
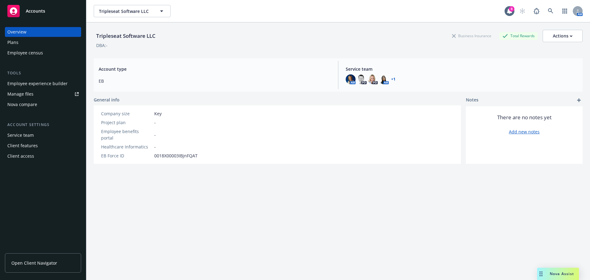
click at [25, 135] on div "Service team" at bounding box center [20, 135] width 26 height 10
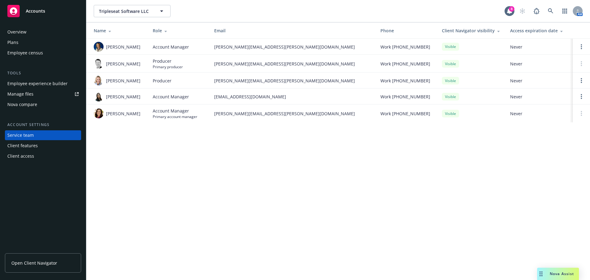
click at [15, 42] on div "Plans" at bounding box center [12, 43] width 11 height 10
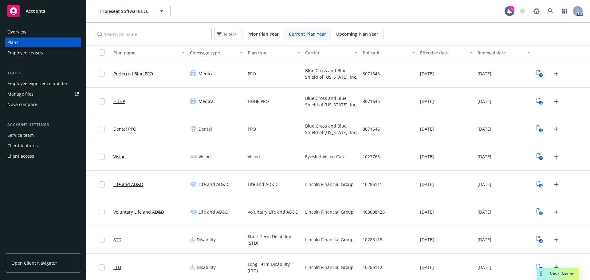
click at [540, 73] on text "2" at bounding box center [541, 75] width 2 height 4
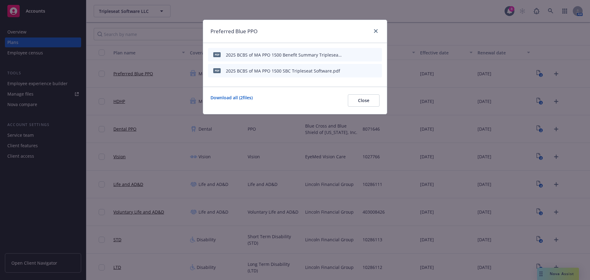
click at [366, 54] on icon "preview file" at bounding box center [367, 54] width 6 height 4
click at [377, 31] on icon "close" at bounding box center [376, 31] width 4 height 4
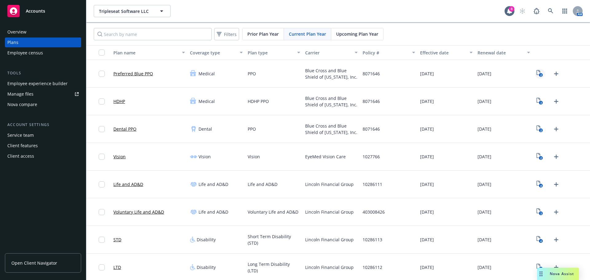
click at [539, 75] on rect "View Plan Documents" at bounding box center [541, 75] width 4 height 4
